Goal: Navigation & Orientation: Find specific page/section

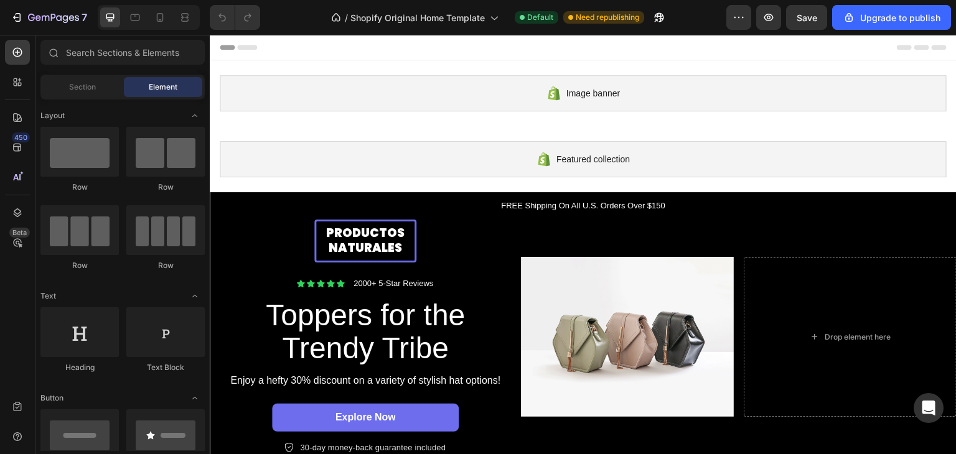
click at [507, 273] on div "PRODUCTOS NATURALES Text Block Row Icon Icon Icon Icon Icon Icon List 2000+ 5-S…" at bounding box center [365, 337] width 311 height 235
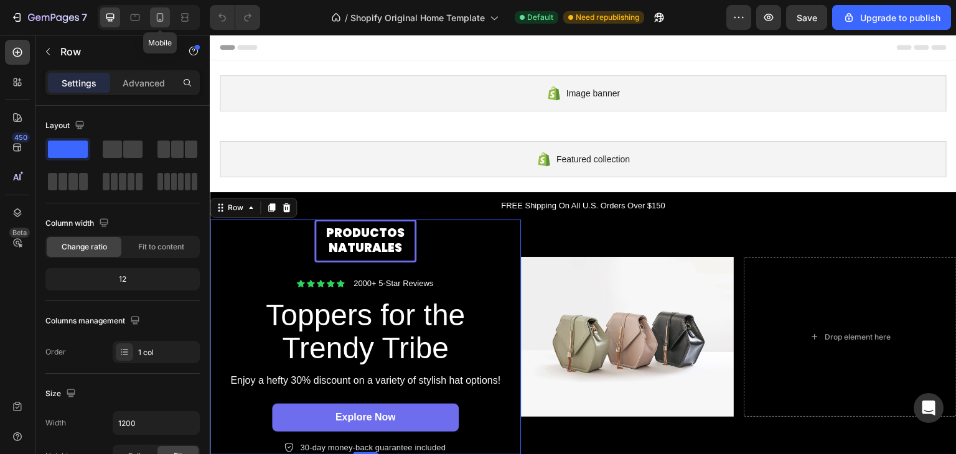
click at [162, 17] on icon at bounding box center [160, 17] width 12 height 12
type input "100%"
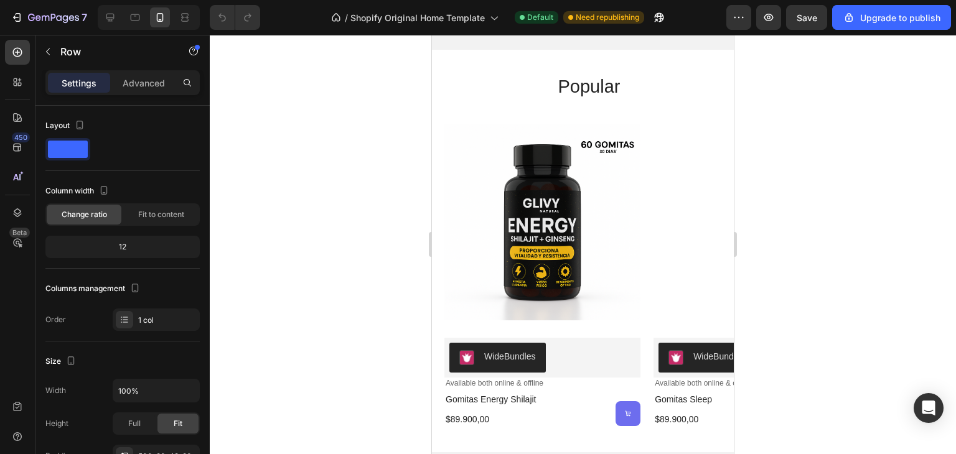
scroll to position [822, 0]
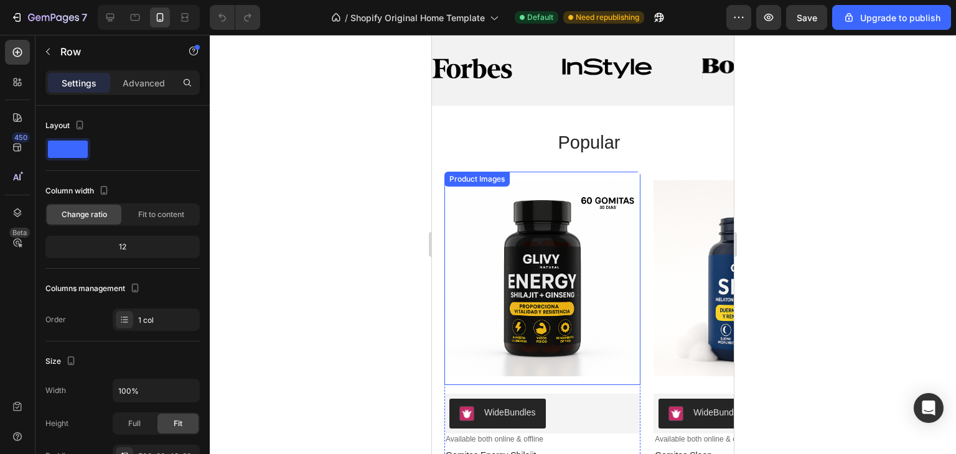
click at [600, 263] on img at bounding box center [543, 279] width 196 height 214
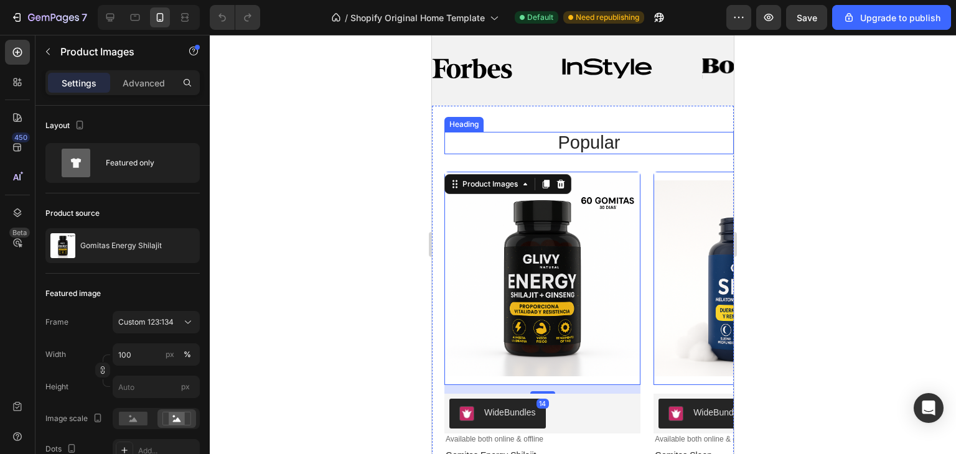
click at [598, 150] on h2 "popular" at bounding box center [590, 143] width 290 height 22
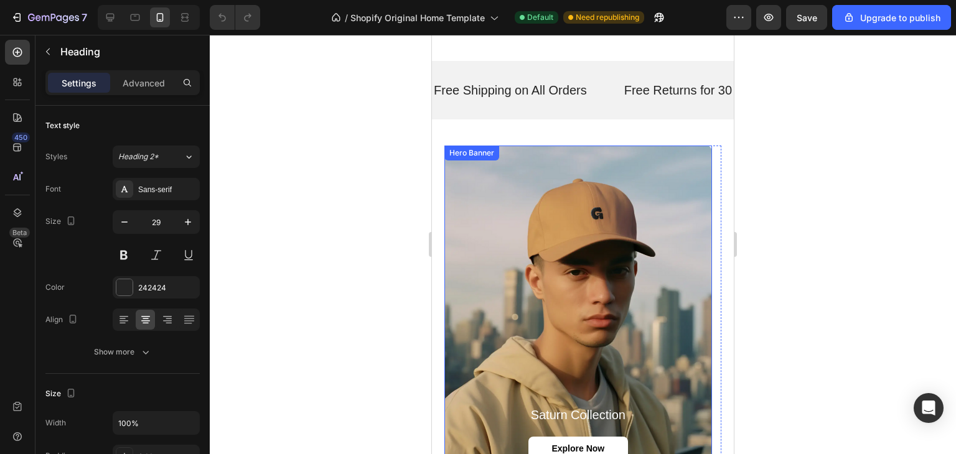
click at [626, 224] on div "Background Image" at bounding box center [579, 316] width 268 height 341
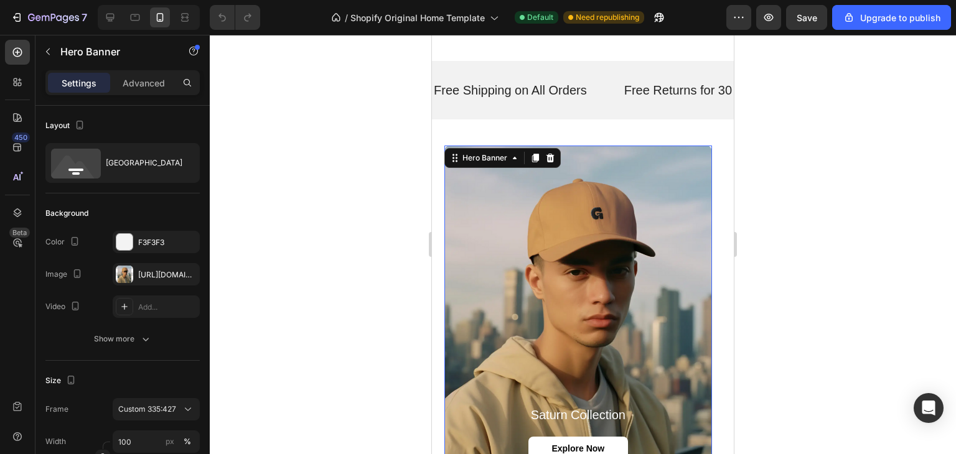
scroll to position [1349, 0]
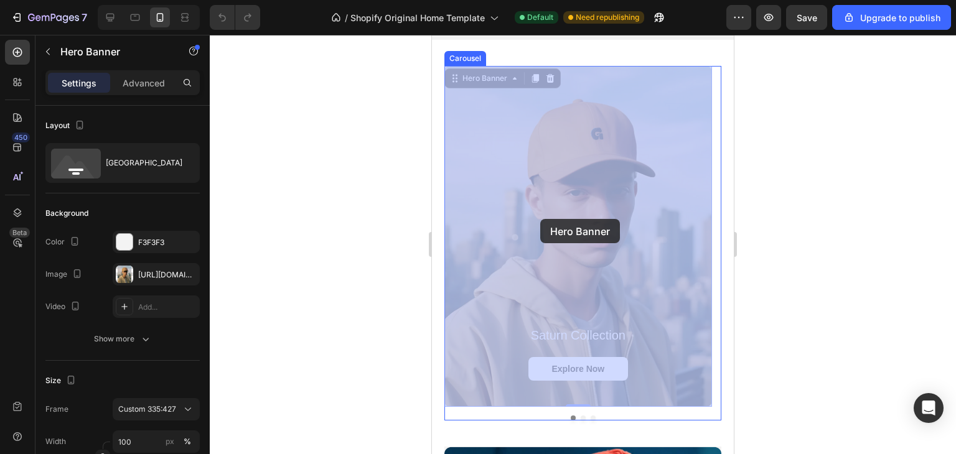
drag, startPoint x: 626, startPoint y: 225, endPoint x: 549, endPoint y: 227, distance: 76.6
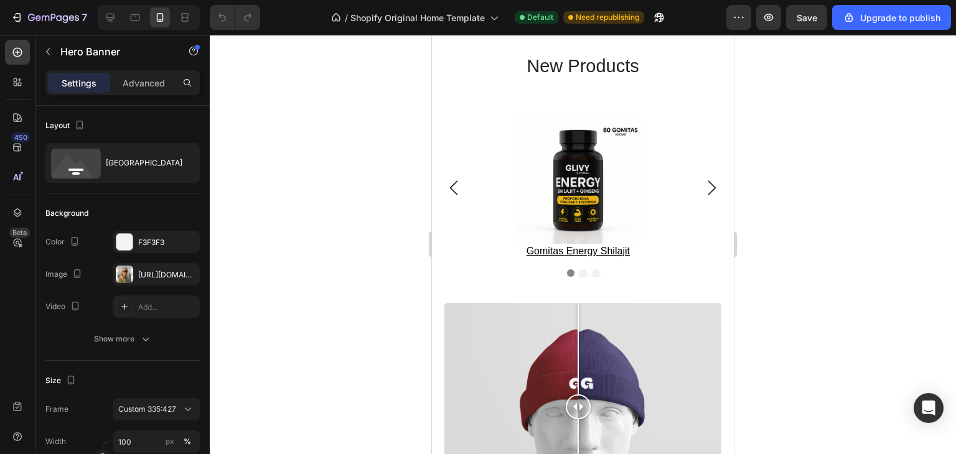
scroll to position [2025, 0]
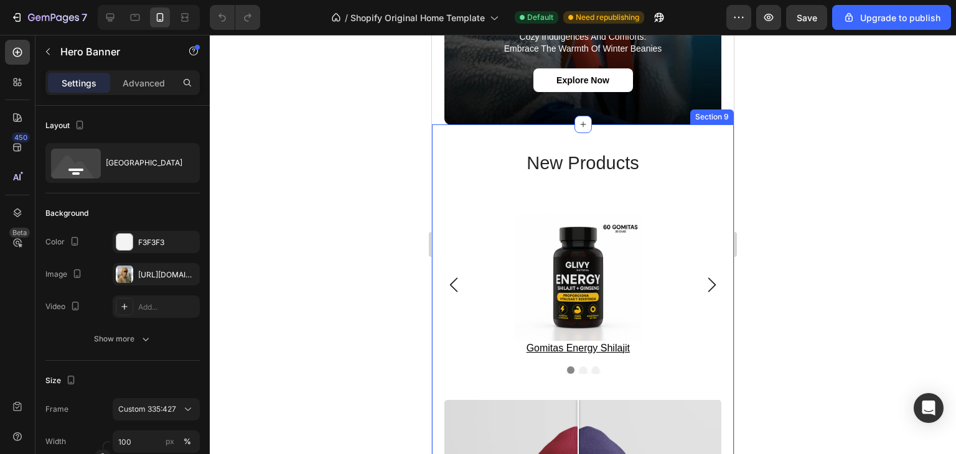
click at [670, 128] on div "new products Heading Product Images gomitas energy shilajit Product Title Row P…" at bounding box center [583, 380] width 302 height 510
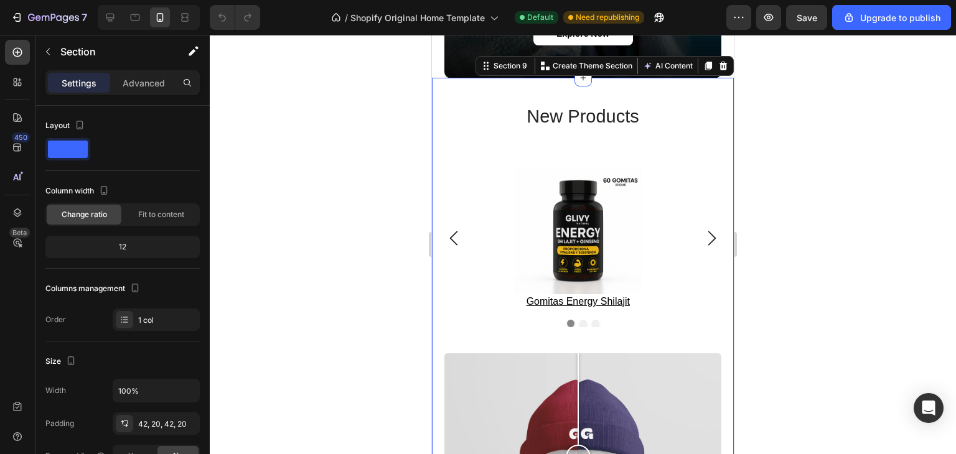
scroll to position [2072, 0]
click at [720, 61] on icon at bounding box center [724, 65] width 8 height 9
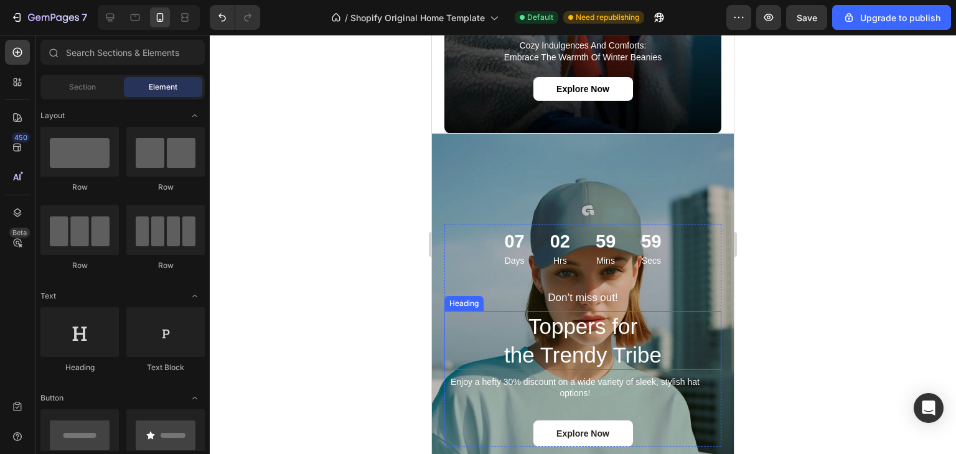
scroll to position [2015, 0]
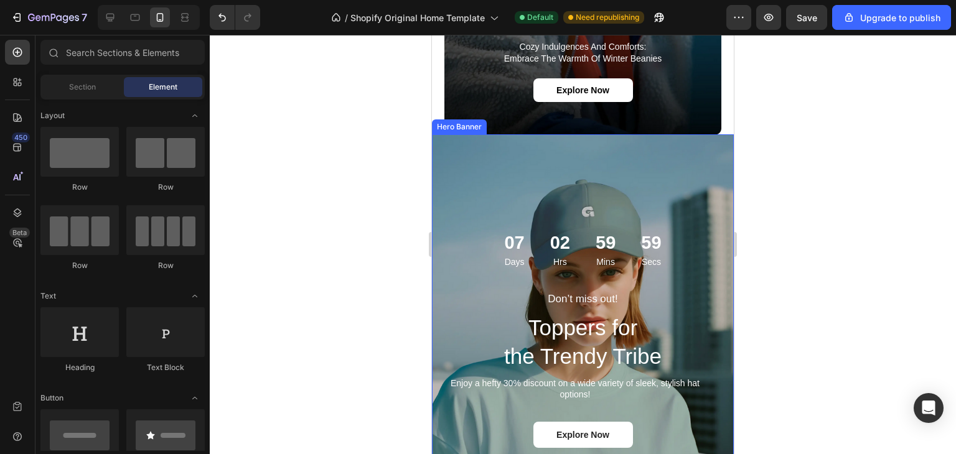
click at [695, 154] on div "Background Image" at bounding box center [583, 304] width 302 height 340
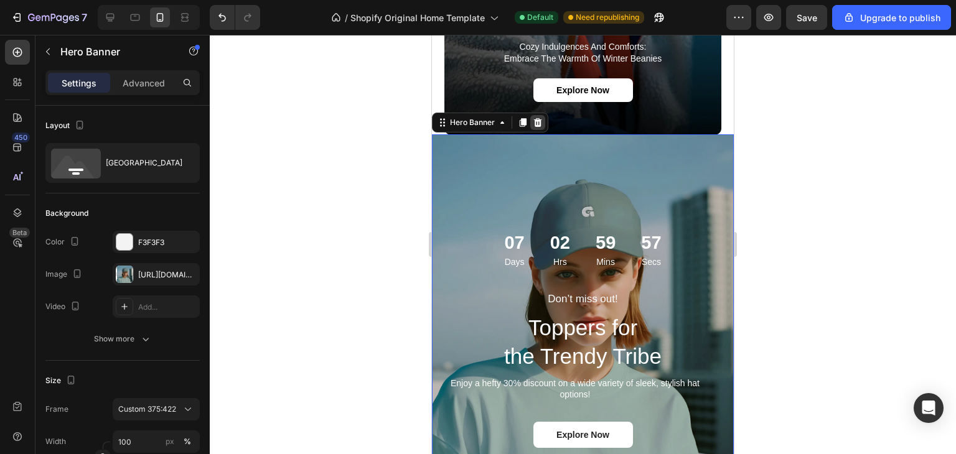
click at [535, 118] on icon at bounding box center [538, 122] width 8 height 9
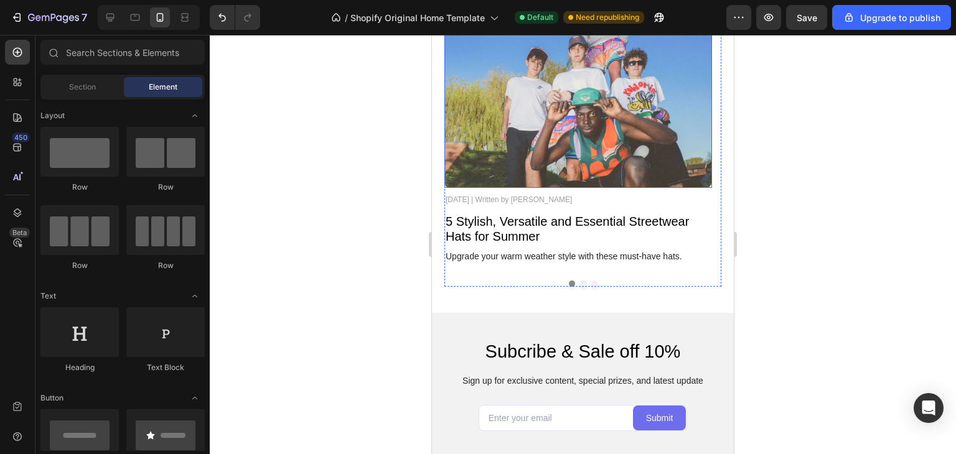
scroll to position [2391, 0]
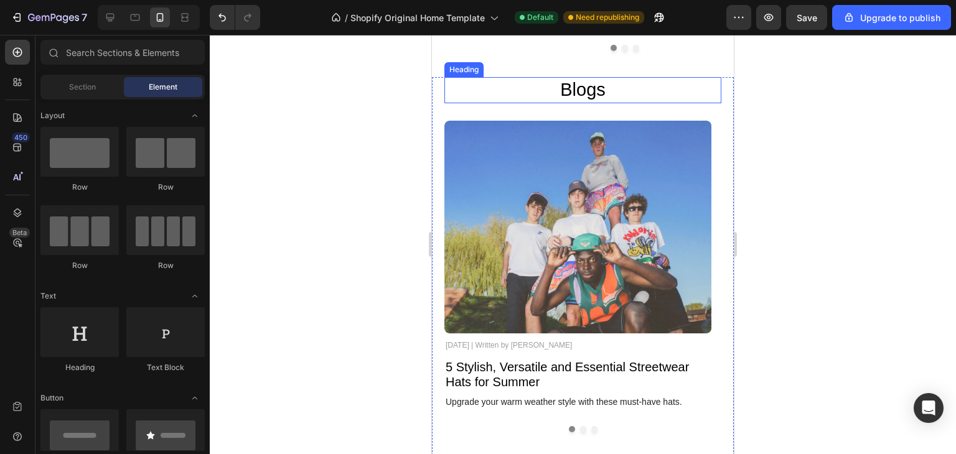
click at [594, 90] on h2 "Blogs" at bounding box center [583, 90] width 277 height 26
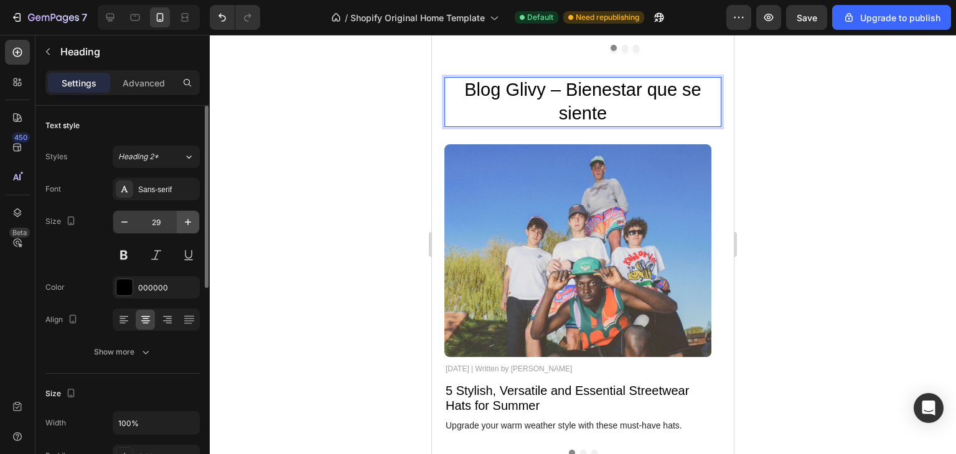
click at [172, 189] on div "Sans-serif" at bounding box center [167, 189] width 59 height 11
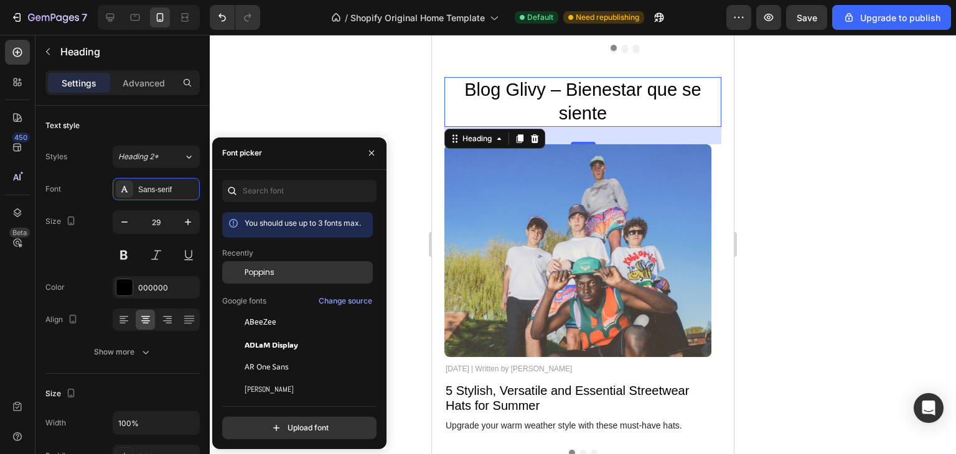
click at [271, 276] on span "Poppins" at bounding box center [260, 272] width 30 height 11
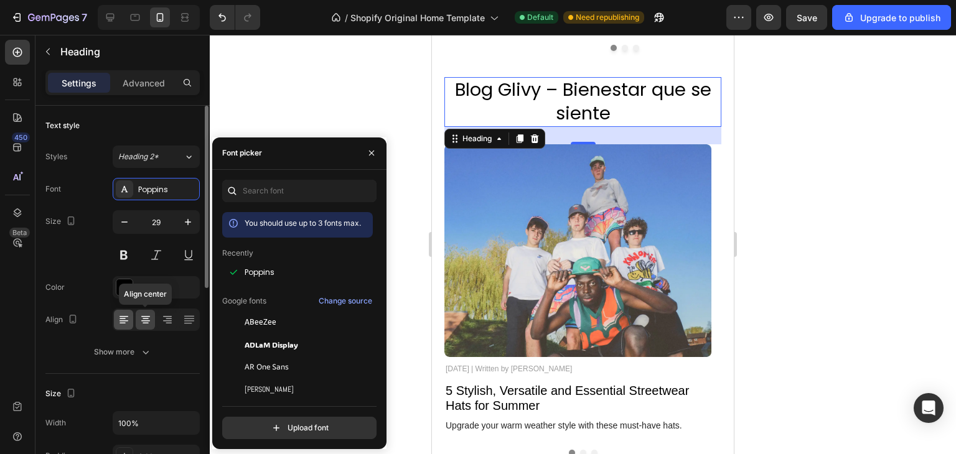
click at [132, 319] on div at bounding box center [123, 320] width 19 height 20
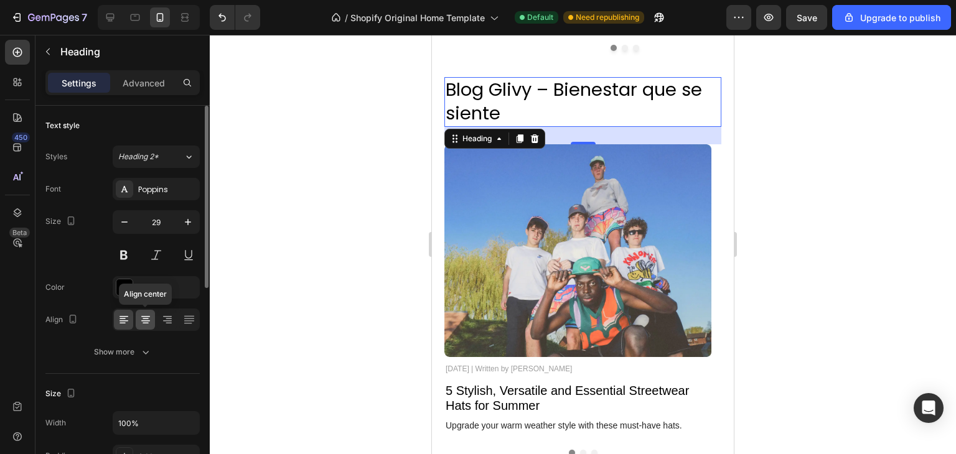
click at [147, 319] on icon at bounding box center [146, 319] width 6 height 1
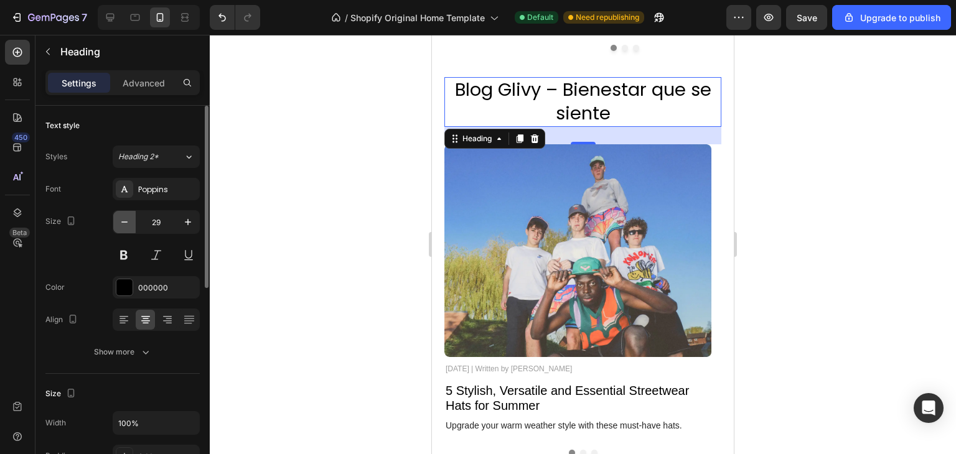
click at [134, 230] on button "button" at bounding box center [124, 222] width 22 height 22
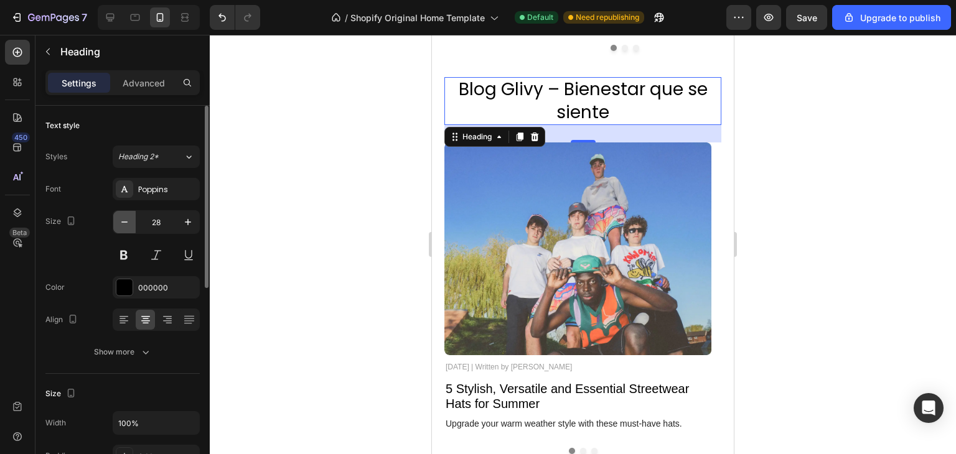
click at [134, 230] on button "button" at bounding box center [124, 222] width 22 height 22
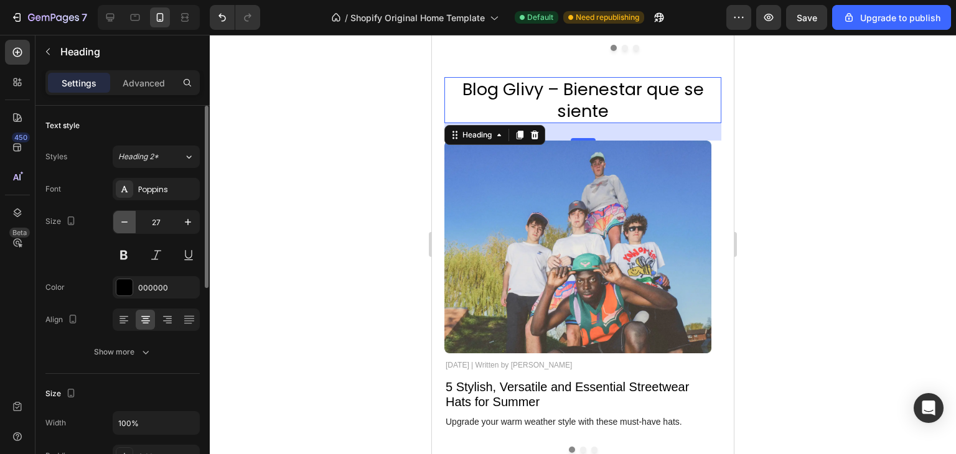
click at [134, 230] on button "button" at bounding box center [124, 222] width 22 height 22
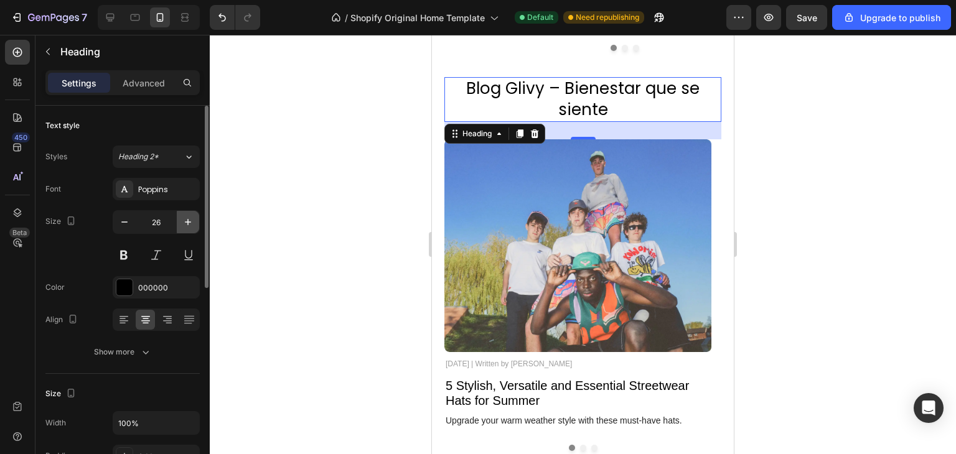
type input "25"
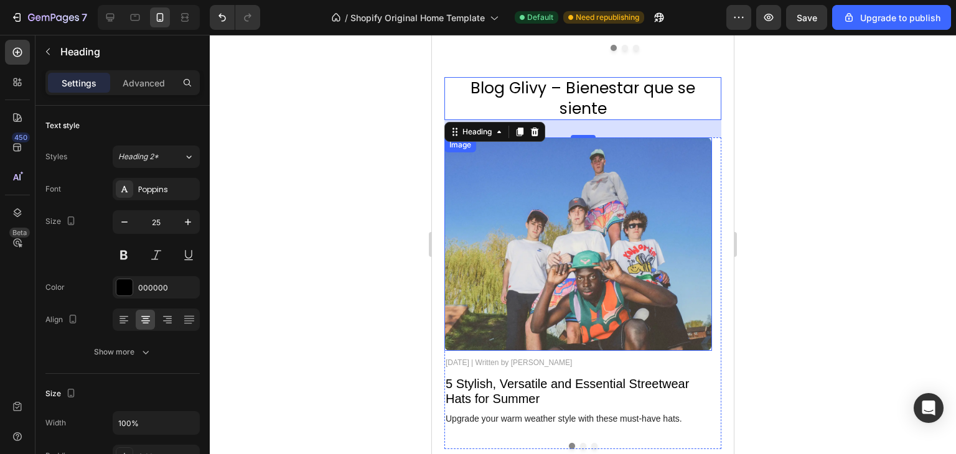
click at [525, 227] on img at bounding box center [579, 244] width 268 height 213
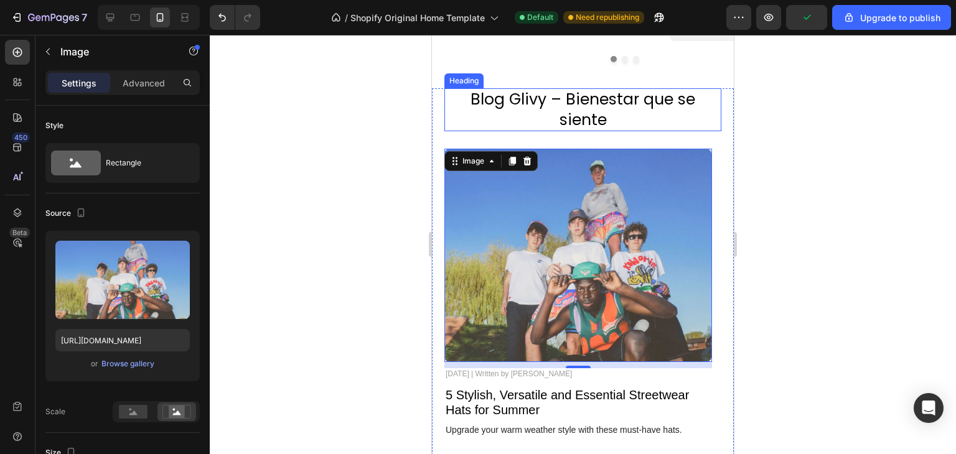
scroll to position [2493, 0]
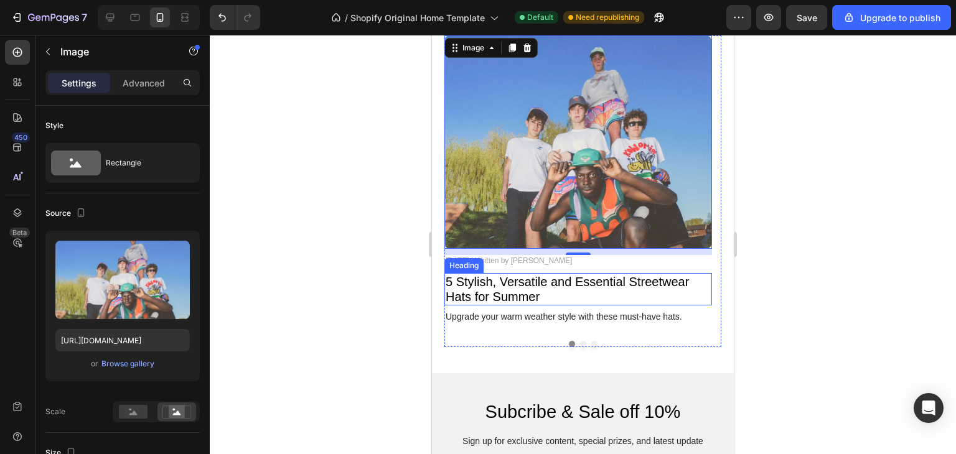
click at [482, 292] on h2 "5 Stylish, Versatile and Essential Streetwear Hats for Summer" at bounding box center [579, 289] width 268 height 32
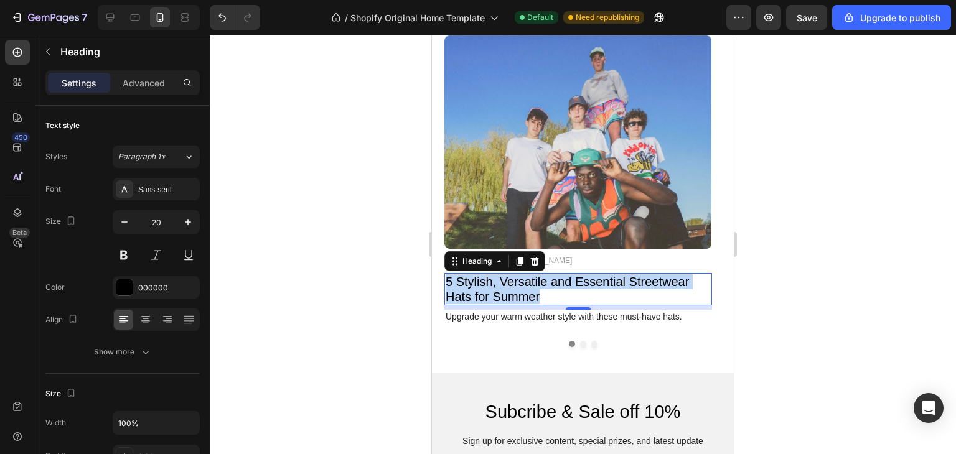
click at [482, 292] on p "5 Stylish, Versatile and Essential Streetwear Hats for Summer" at bounding box center [578, 290] width 265 height 30
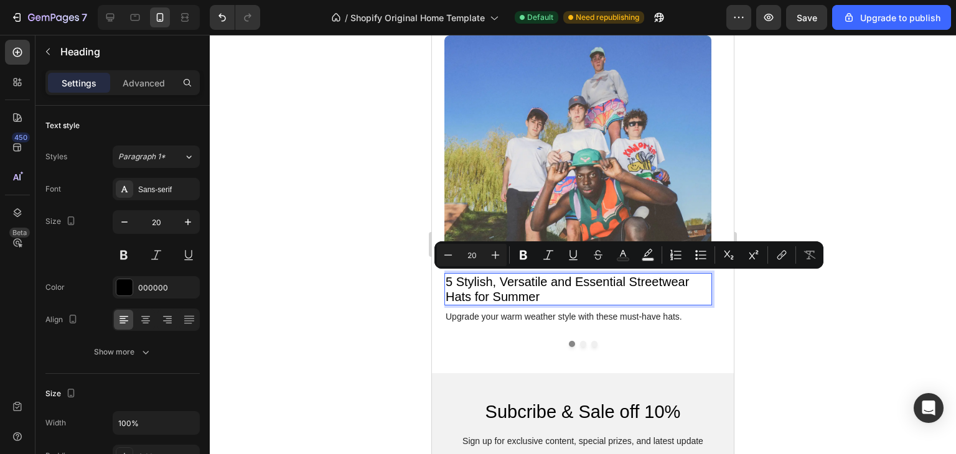
click at [775, 301] on div at bounding box center [583, 245] width 746 height 420
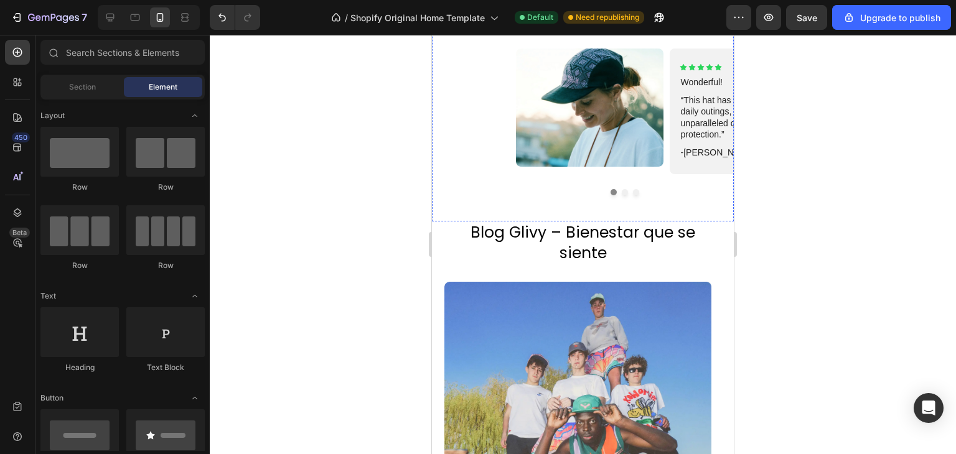
scroll to position [2252, 0]
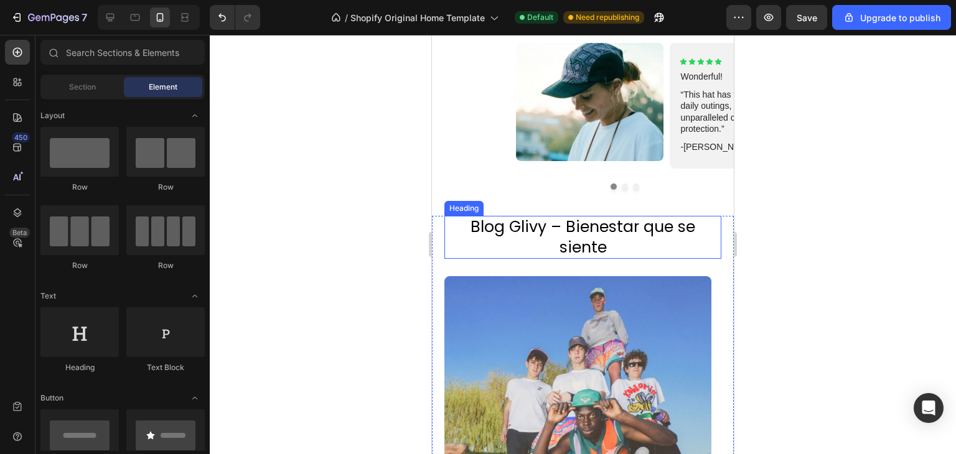
click at [705, 239] on p "Blog Glivy – Bienestar que se siente" at bounding box center [583, 237] width 275 height 40
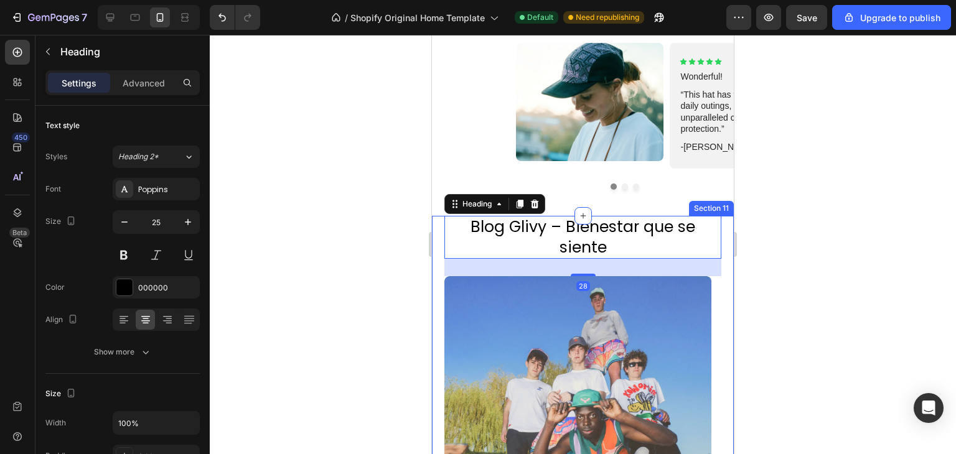
click at [715, 235] on div "Blog Glivy – Bienestar que se siente Heading 28 Image [DATE] | Written by [PERS…" at bounding box center [583, 415] width 302 height 398
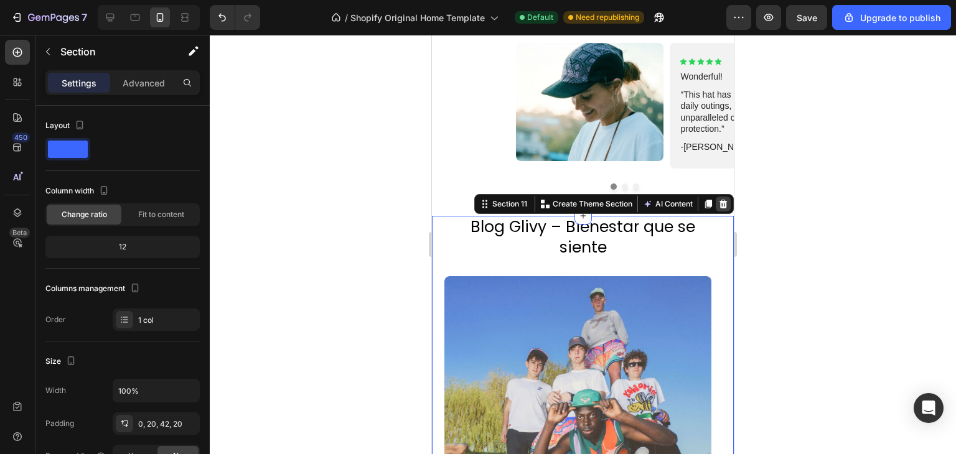
click at [720, 205] on icon at bounding box center [724, 204] width 8 height 9
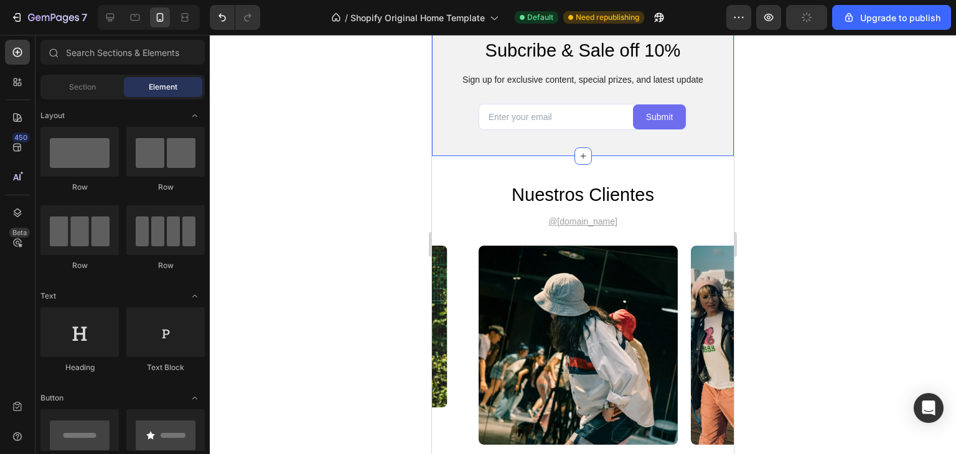
scroll to position [2289, 0]
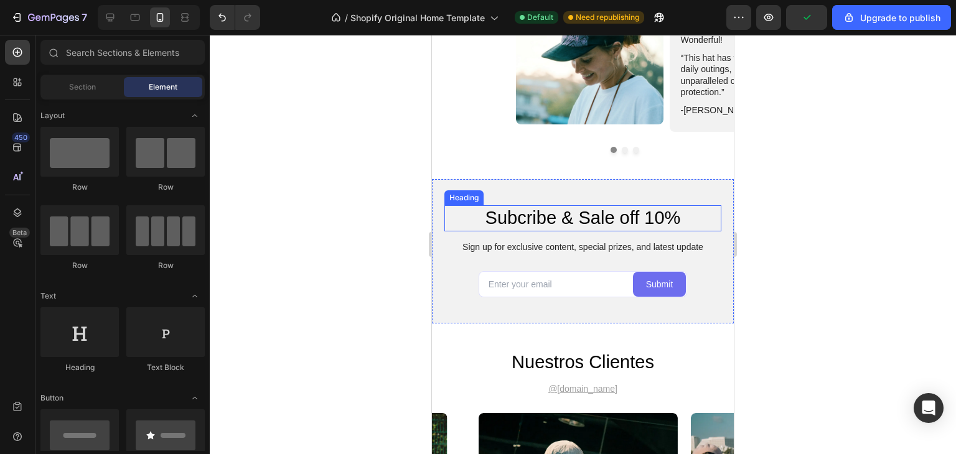
click at [584, 220] on h2 "Subcribe & Sale off 10%" at bounding box center [583, 218] width 277 height 26
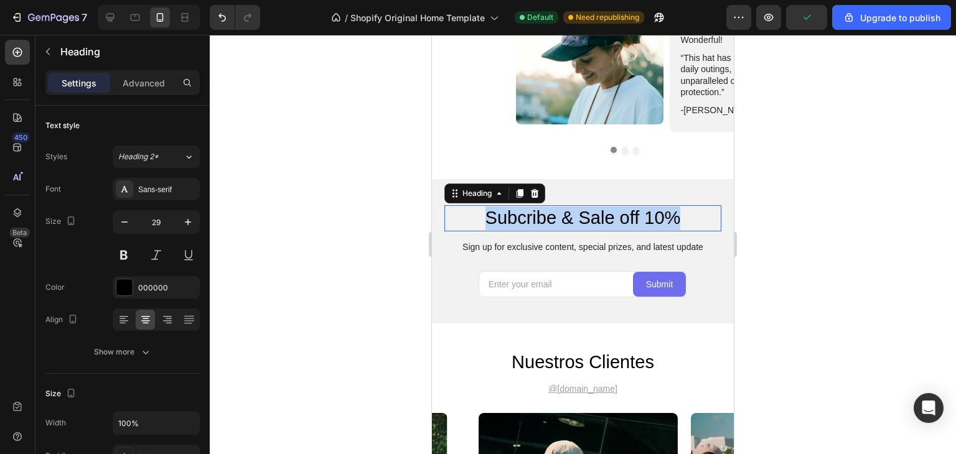
click at [584, 220] on p "Subcribe & Sale off 10%" at bounding box center [583, 219] width 275 height 24
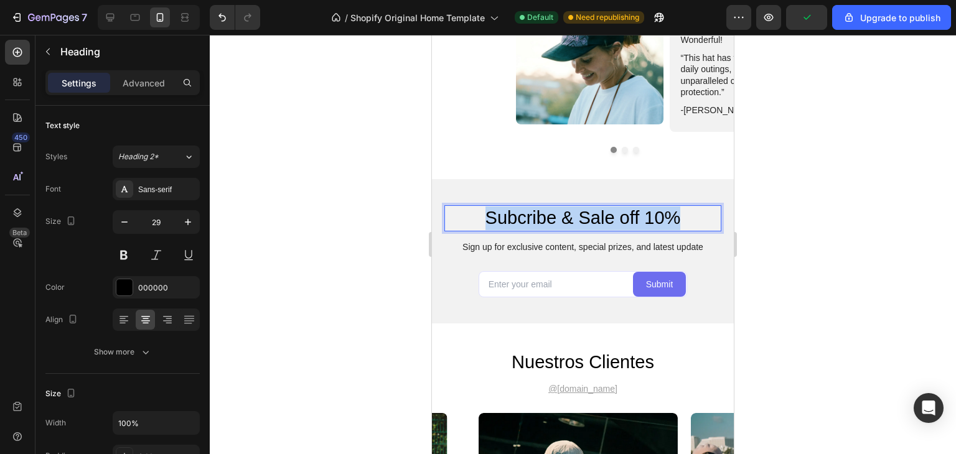
click at [584, 220] on p "Subcribe & Sale off 10%" at bounding box center [583, 219] width 275 height 24
